Goal: Task Accomplishment & Management: Manage account settings

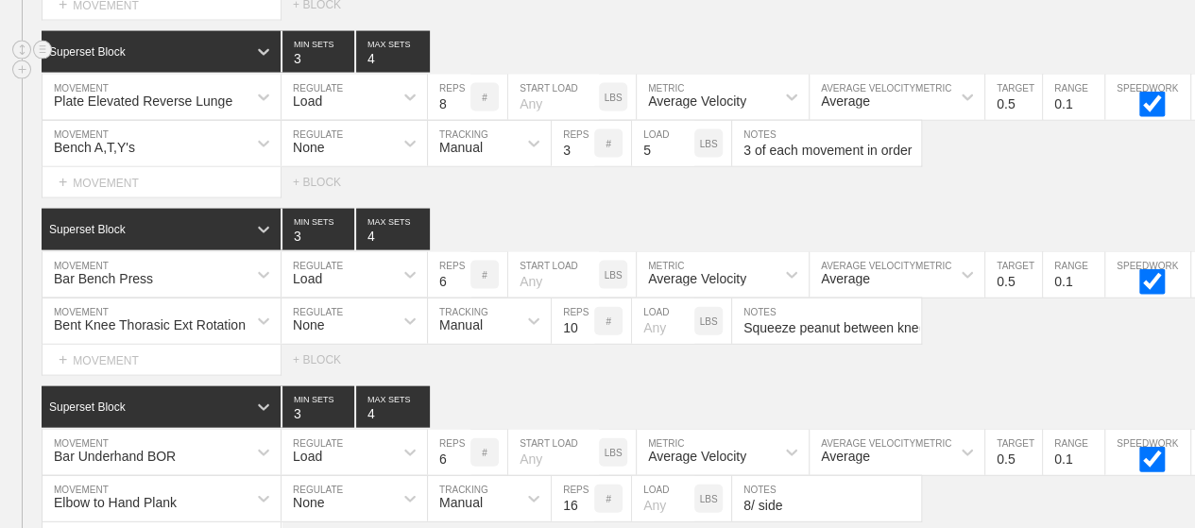
click at [459, 31] on div "Superset Block 3 MIN SETS 4 MAX SETS" at bounding box center [618, 52] width 1153 height 42
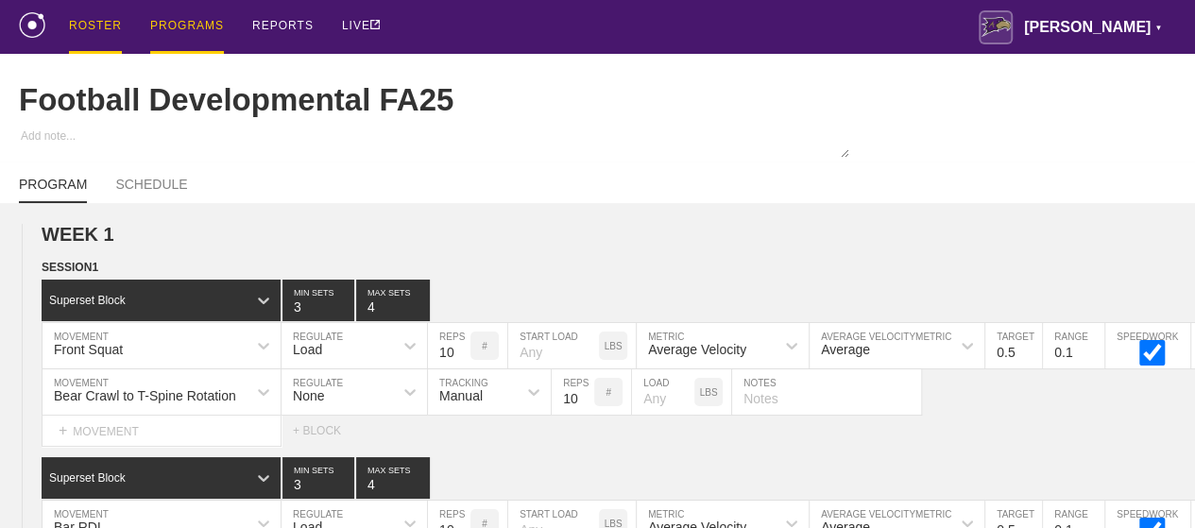
click at [97, 25] on div "ROSTER" at bounding box center [95, 27] width 53 height 54
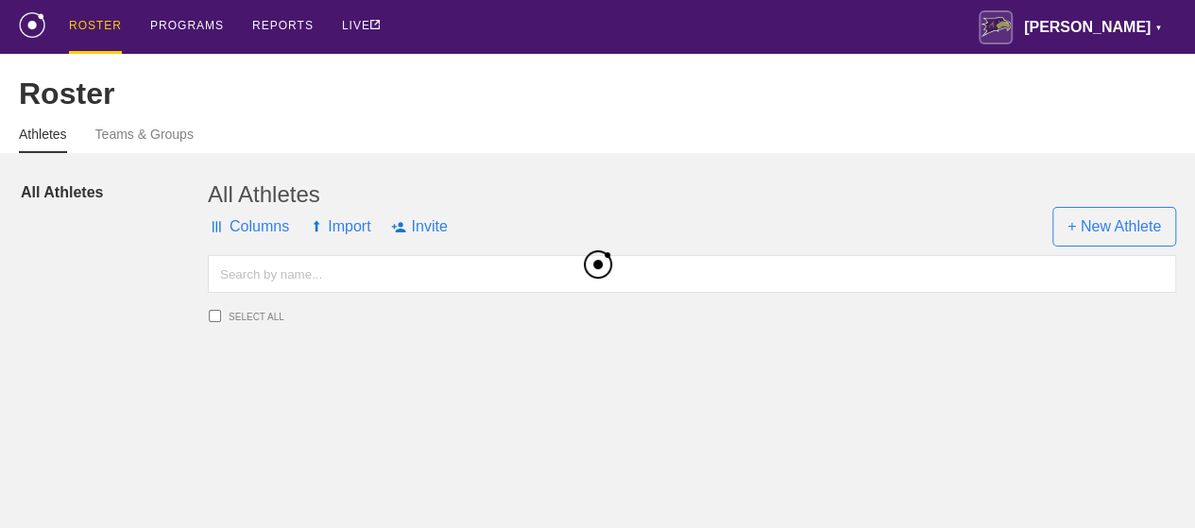
click at [325, 293] on input "text" at bounding box center [692, 274] width 968 height 38
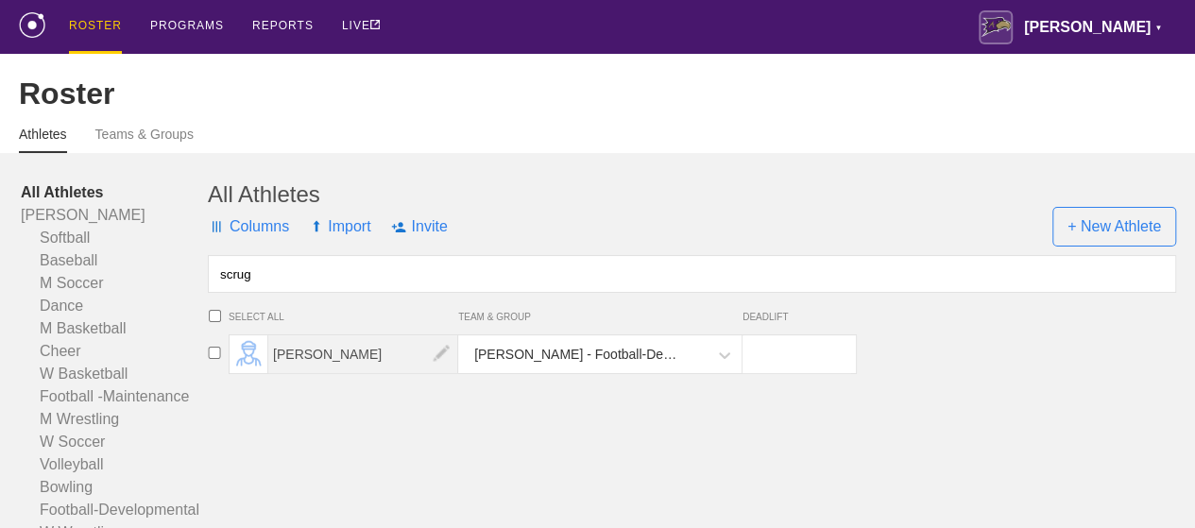
type input "scrug"
click at [344, 373] on span "[PERSON_NAME]" at bounding box center [363, 354] width 190 height 38
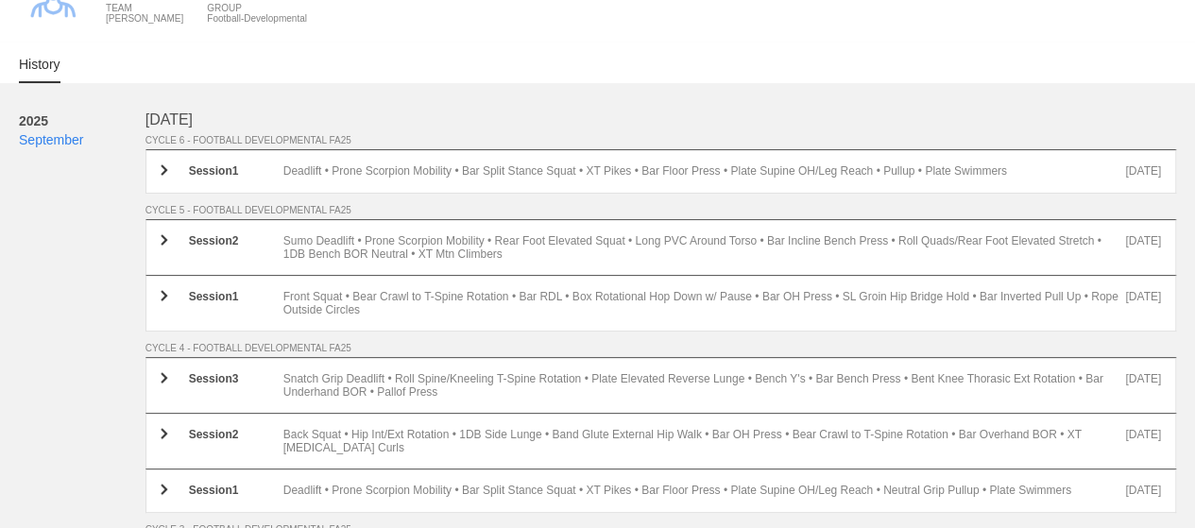
scroll to position [113, 0]
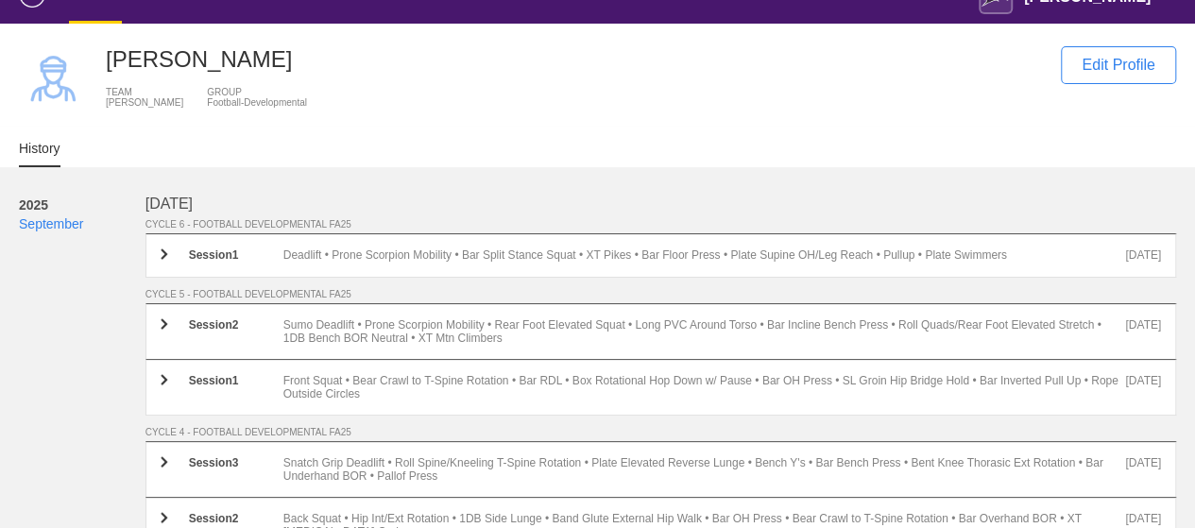
scroll to position [0, 0]
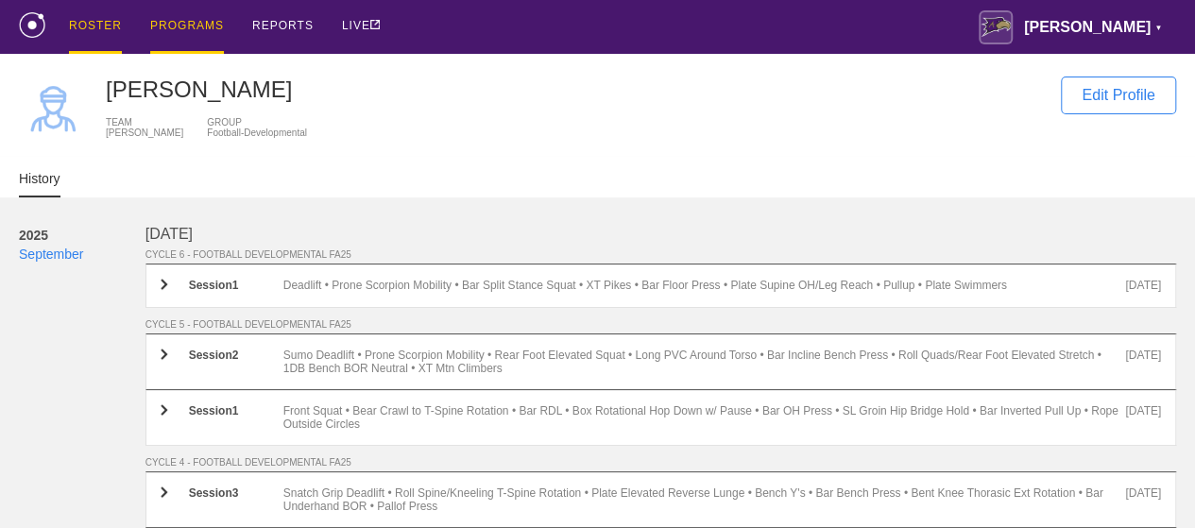
click at [187, 30] on div "PROGRAMS" at bounding box center [187, 27] width 74 height 54
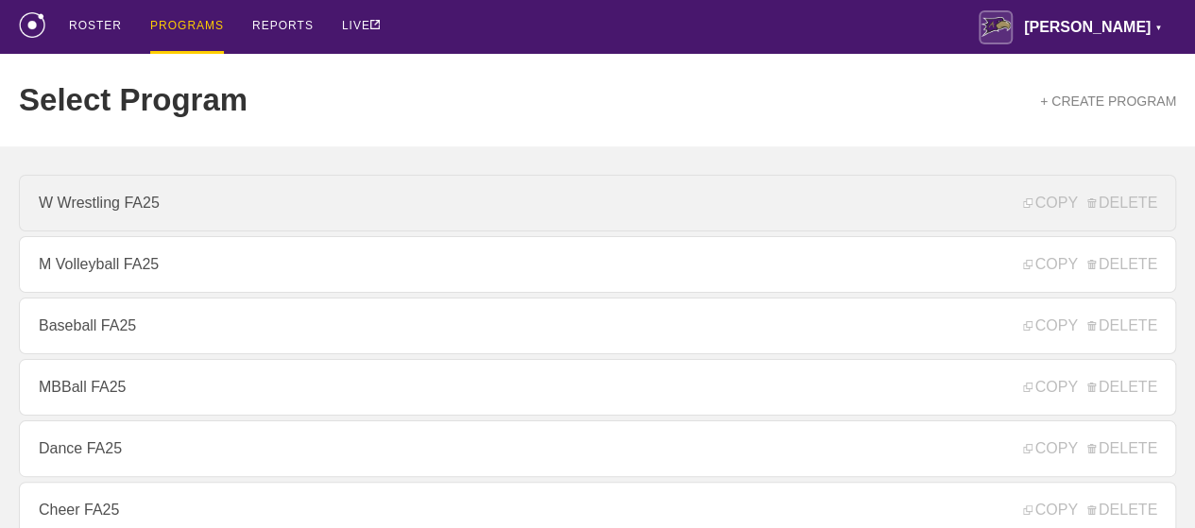
click at [642, 8] on div "ROSTER PROGRAMS REPORTS LIVE [PERSON_NAME] ▼ [PERSON_NAME][EMAIL_ADDRESS][PERSO…" at bounding box center [597, 27] width 1157 height 54
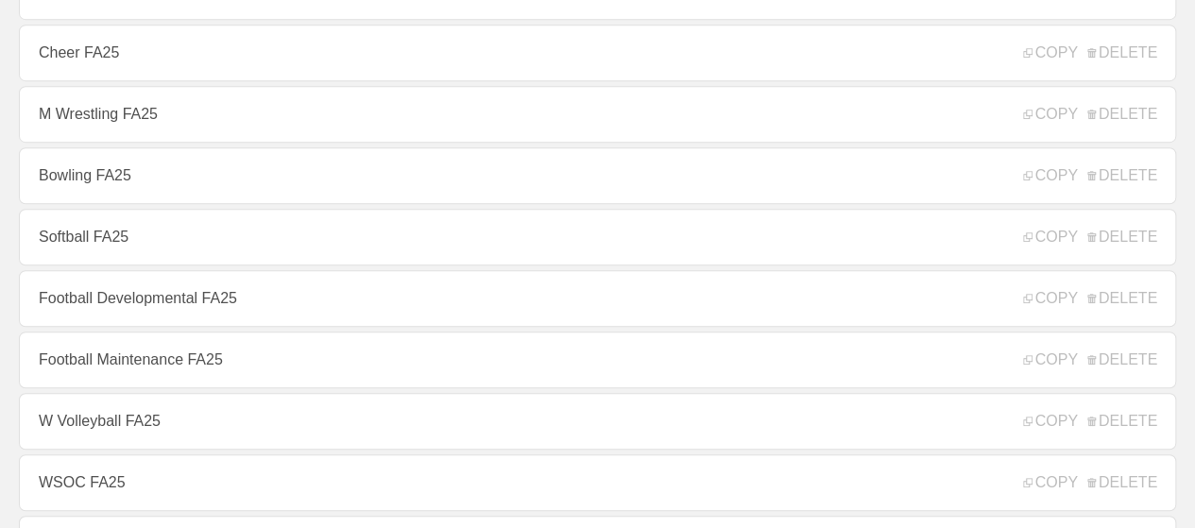
scroll to position [491, 0]
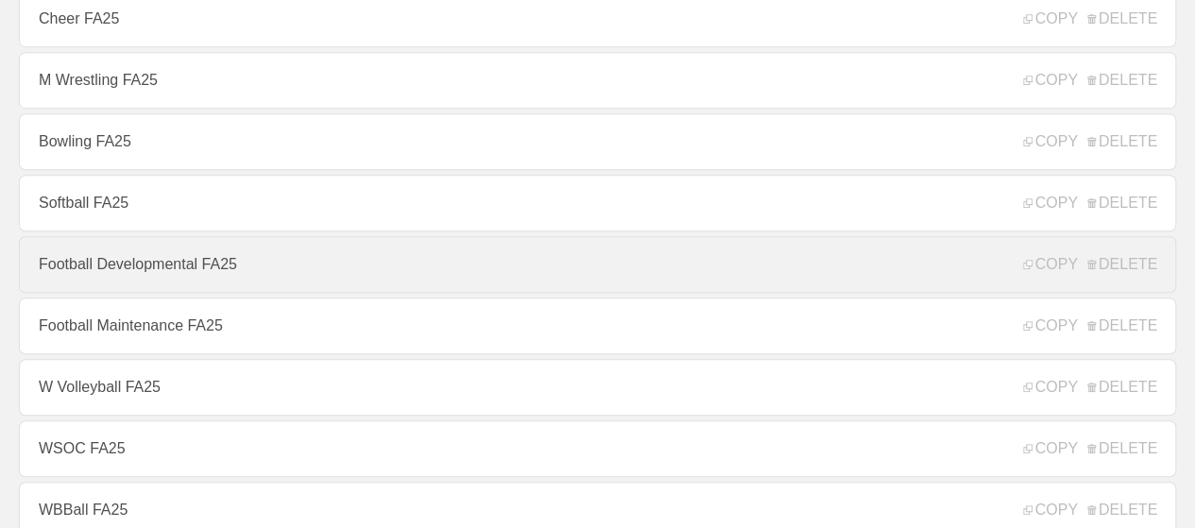
click at [361, 268] on link "Football Developmental FA25" at bounding box center [597, 264] width 1157 height 57
type textarea "x"
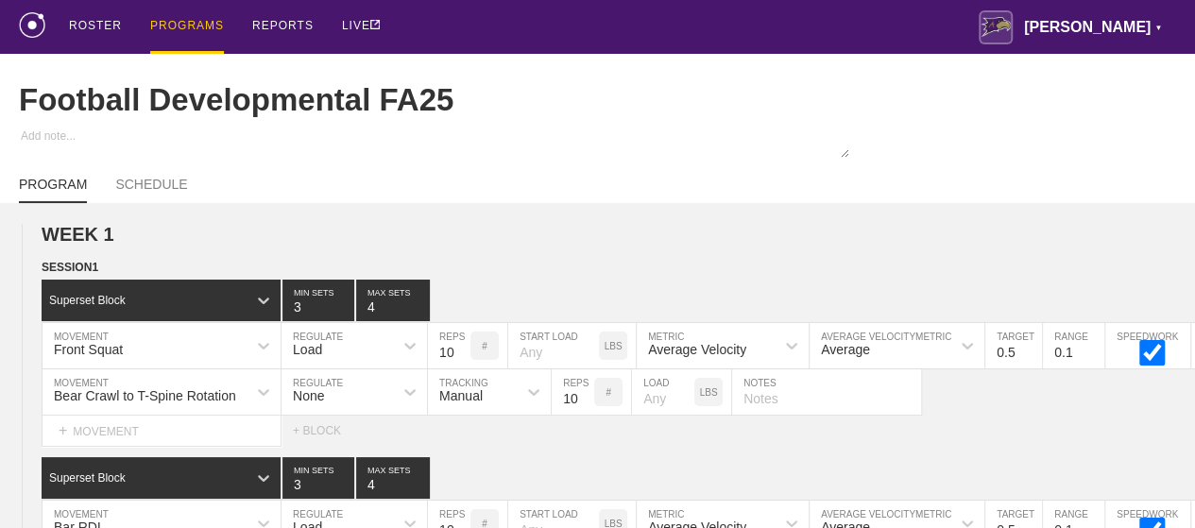
click at [882, 27] on div "ROSTER PROGRAMS REPORTS LIVE [PERSON_NAME] ▼ [PERSON_NAME][EMAIL_ADDRESS][PERSO…" at bounding box center [597, 27] width 1157 height 54
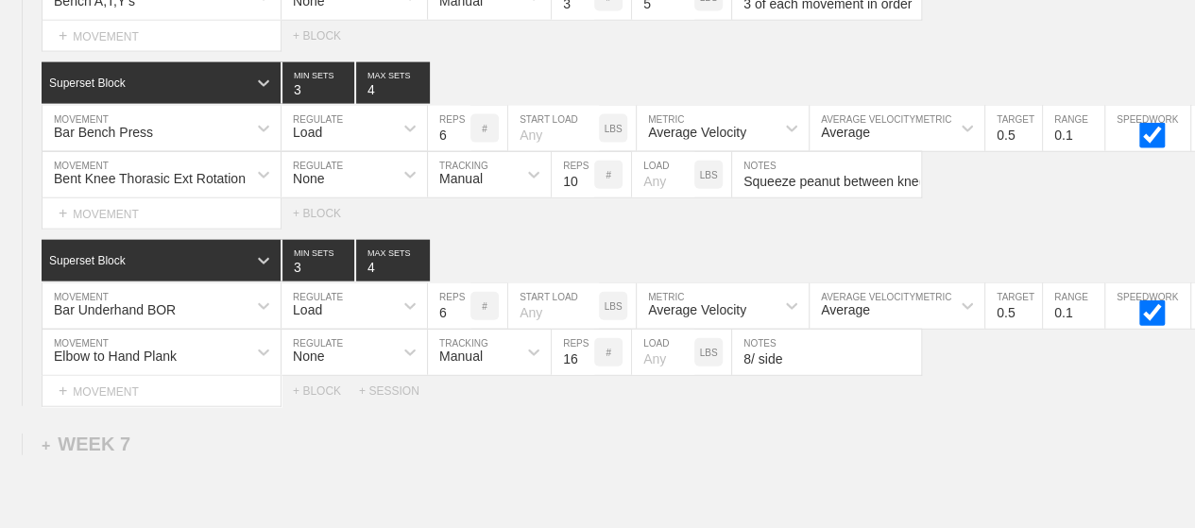
scroll to position [13041, 0]
